Goal: Navigation & Orientation: Go to known website

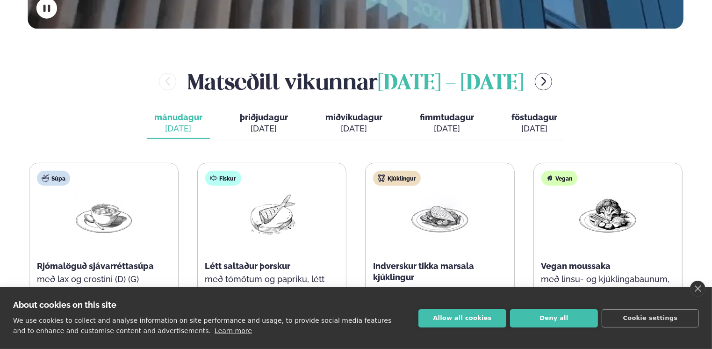
scroll to position [337, 0]
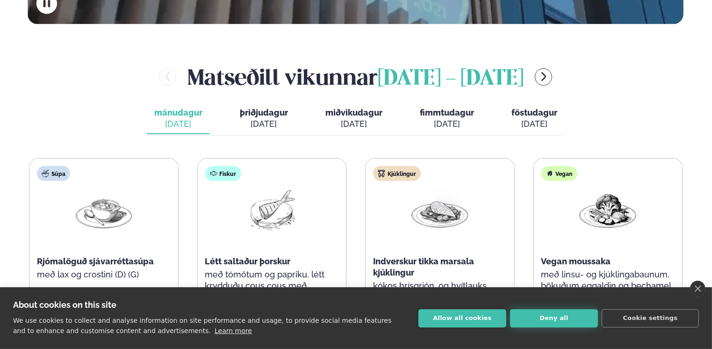
click at [536, 321] on button "Deny all" at bounding box center [554, 318] width 88 height 18
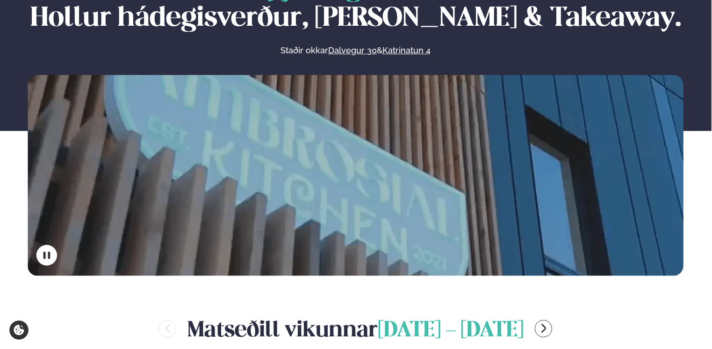
scroll to position [0, 0]
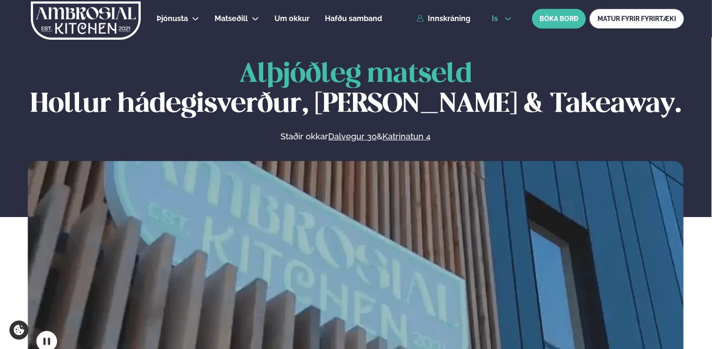
click at [505, 18] on icon at bounding box center [507, 18] width 7 height 7
click at [496, 36] on link "en" at bounding box center [501, 35] width 35 height 19
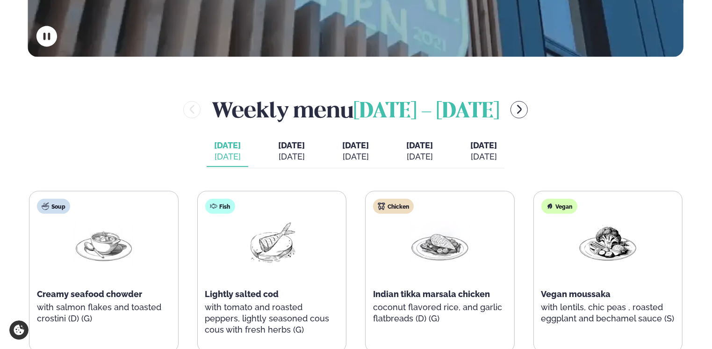
scroll to position [327, 0]
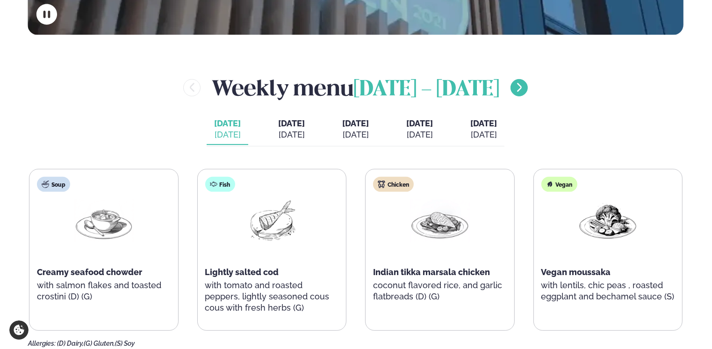
click at [525, 90] on icon "menu-btn-right" at bounding box center [518, 87] width 11 height 11
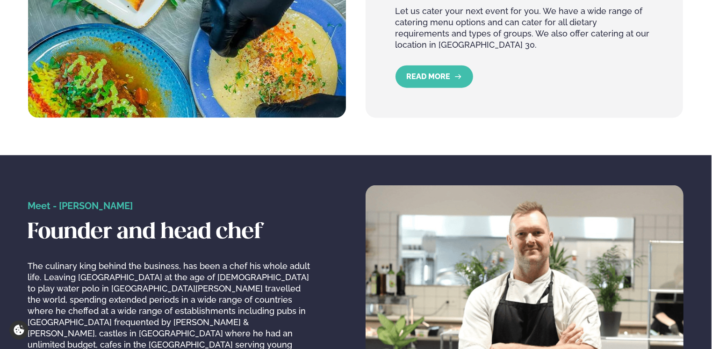
scroll to position [740, 0]
